Goal: Check status: Check status

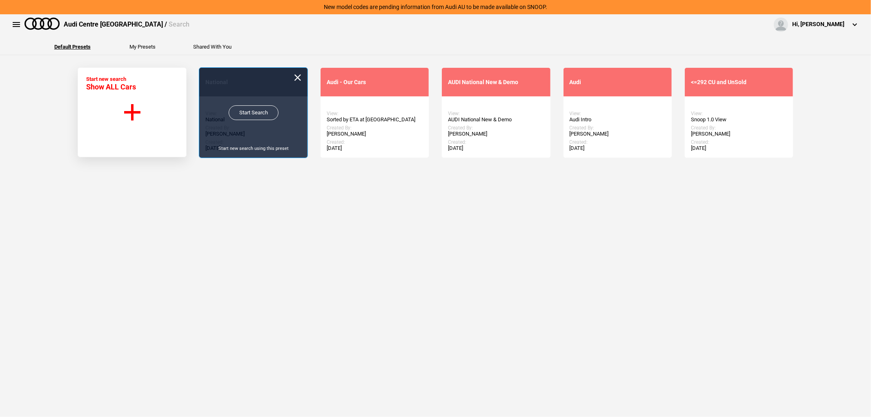
click at [232, 114] on link "Start Search" at bounding box center [254, 112] width 50 height 15
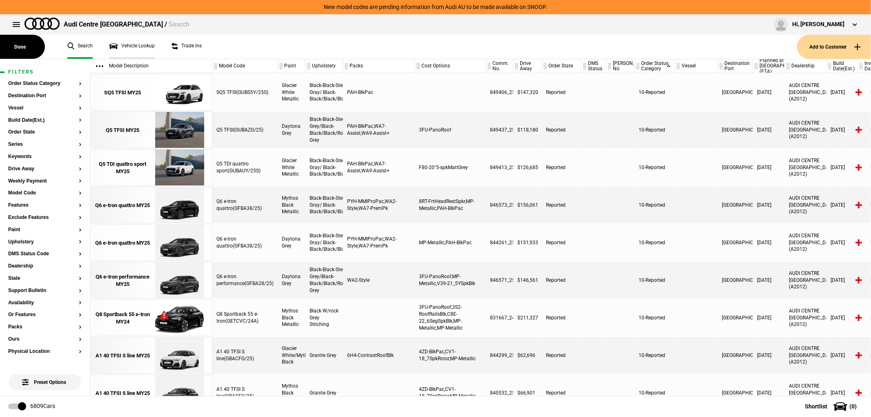
click at [129, 47] on link "Vehicle Lookup" at bounding box center [132, 47] width 46 height 24
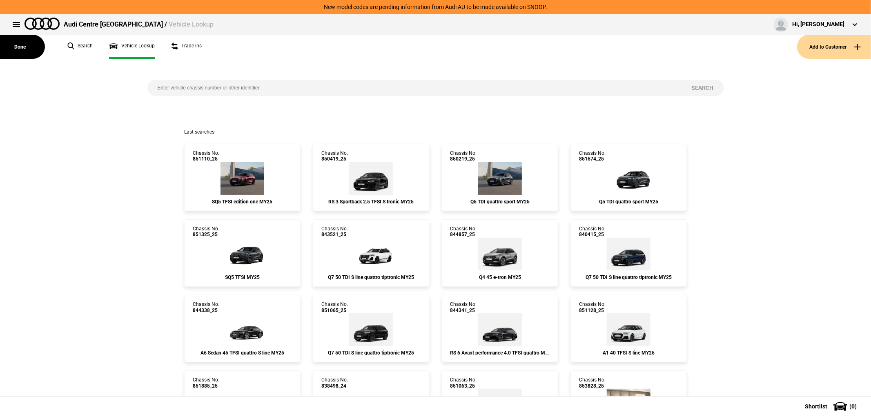
click at [218, 90] on input "search" at bounding box center [414, 88] width 534 height 16
paste input "853945"
type input "853945"
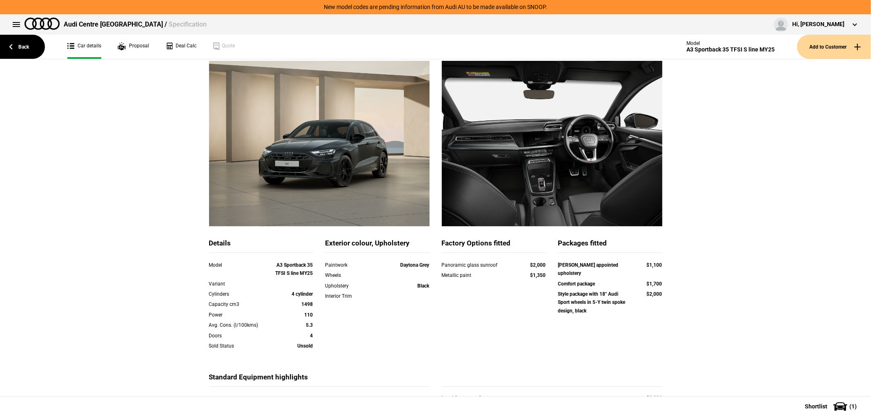
scroll to position [91, 0]
